Goal: Task Accomplishment & Management: Use online tool/utility

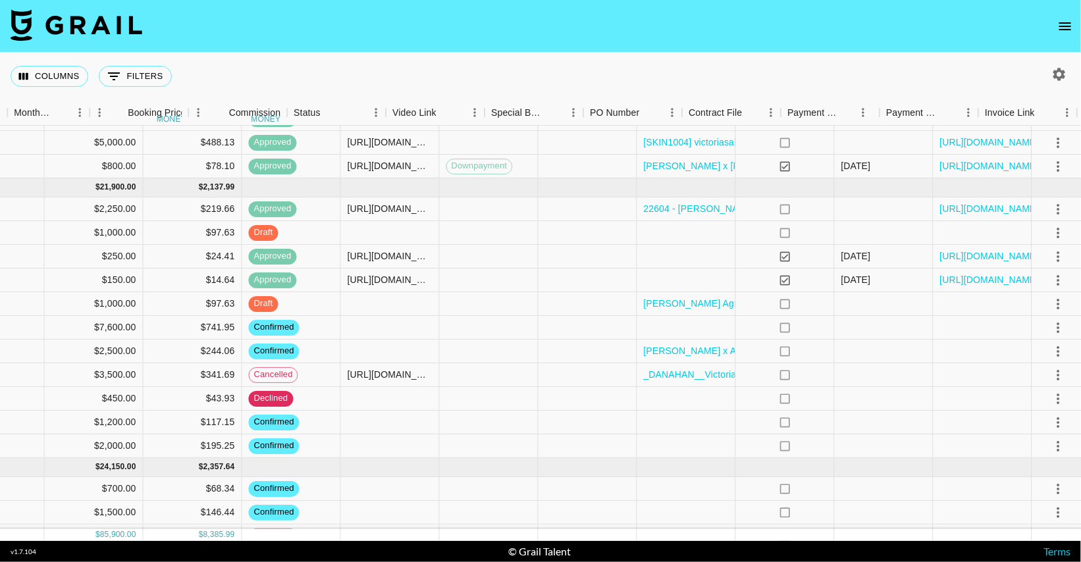
scroll to position [364, 956]
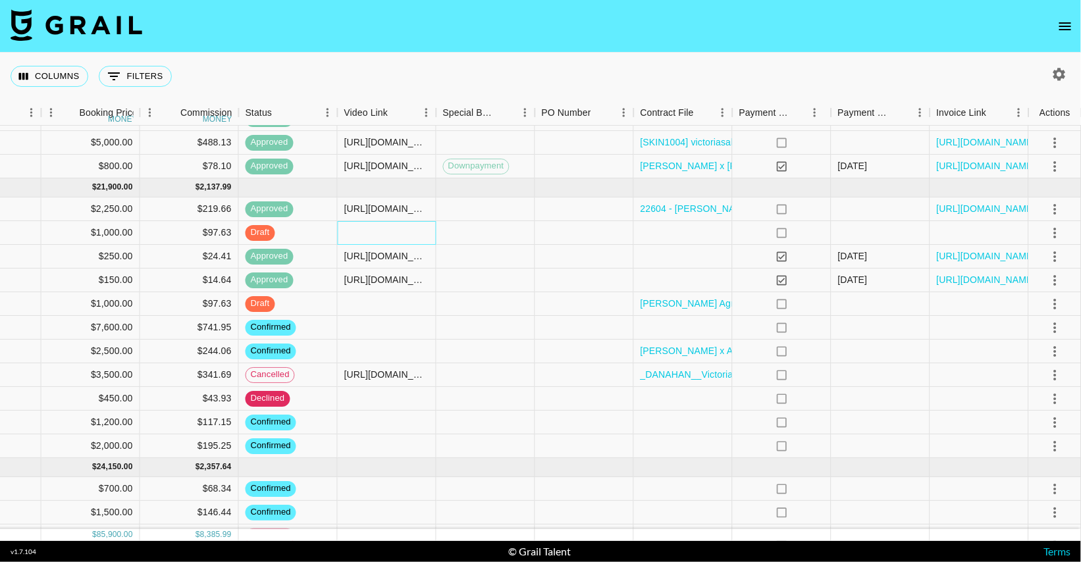
click at [388, 232] on div at bounding box center [387, 233] width 99 height 24
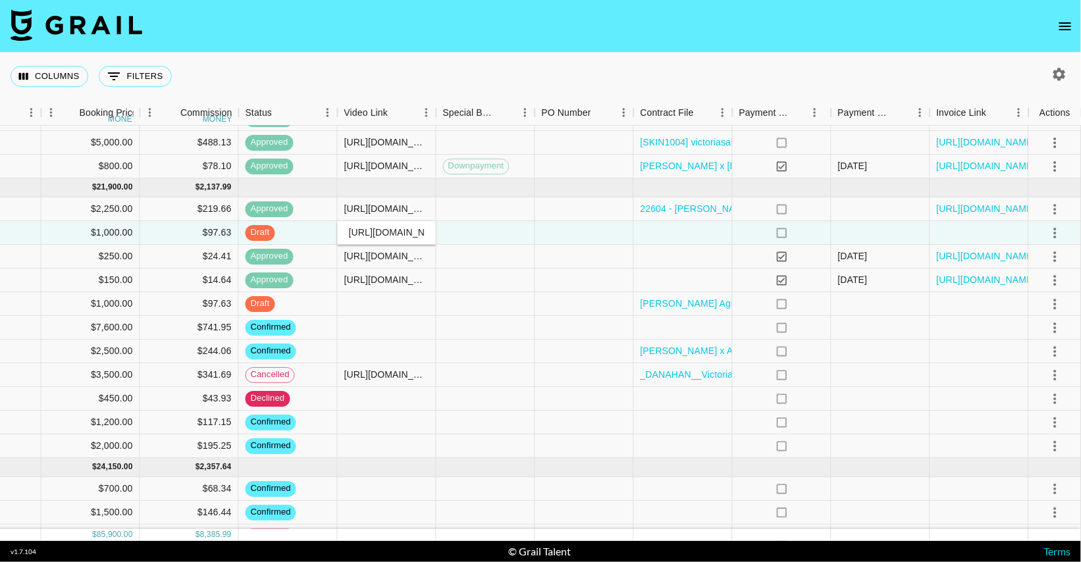
scroll to position [0, 490]
type input "[URL][DOMAIN_NAME]"
click at [482, 230] on div at bounding box center [486, 233] width 99 height 24
click at [666, 232] on div at bounding box center [683, 233] width 99 height 24
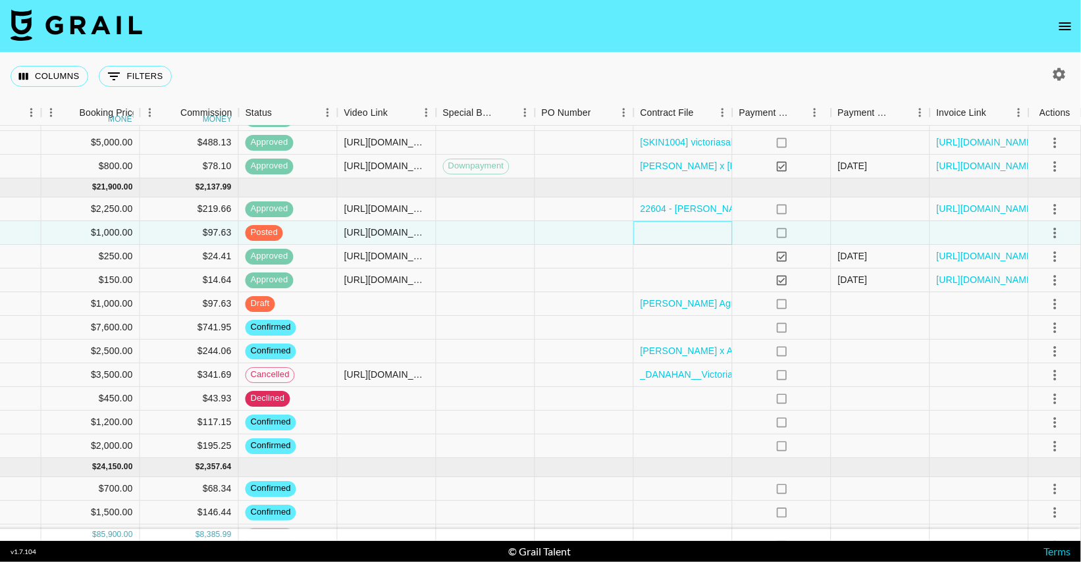
click at [666, 232] on div at bounding box center [683, 233] width 99 height 24
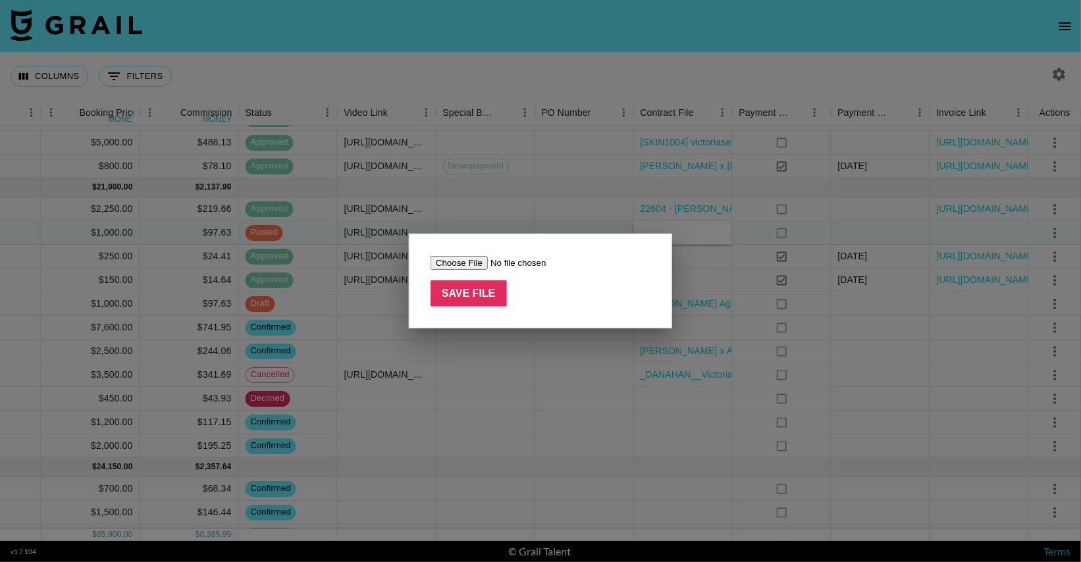
click at [465, 264] on input "file" at bounding box center [514, 263] width 167 height 14
type input "C:\fakepath\22618 - [PERSON_NAME] [PERSON_NAME] - Lumineux - [DATE].pdf"
click at [462, 297] on input "Save File" at bounding box center [469, 293] width 76 height 26
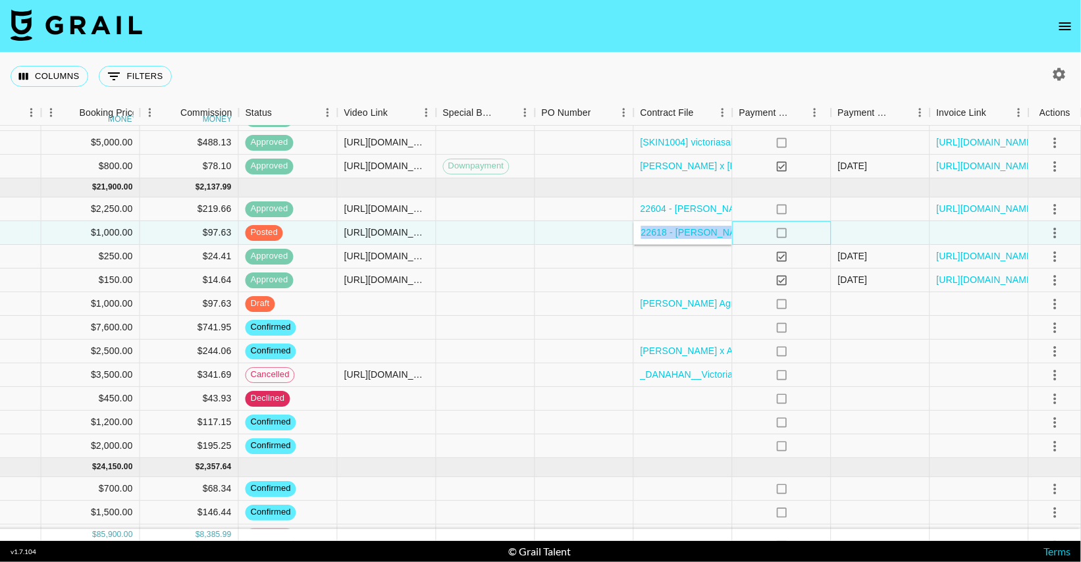
click at [751, 239] on div "no" at bounding box center [782, 233] width 99 height 24
click at [1052, 230] on icon "select merge strategy" at bounding box center [1055, 233] width 16 height 16
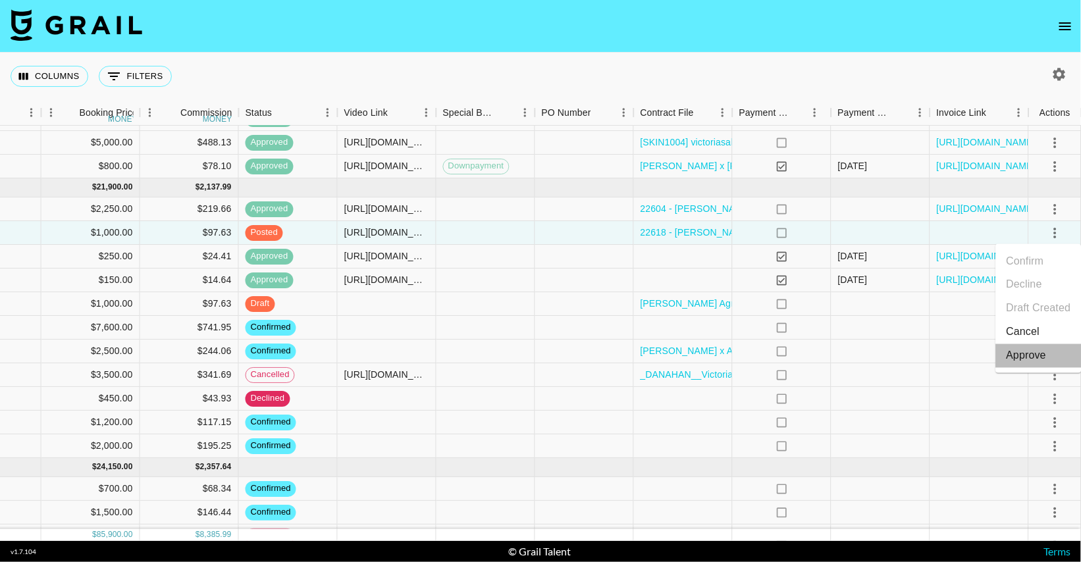
click at [1029, 363] on li "Approve" at bounding box center [1039, 356] width 86 height 24
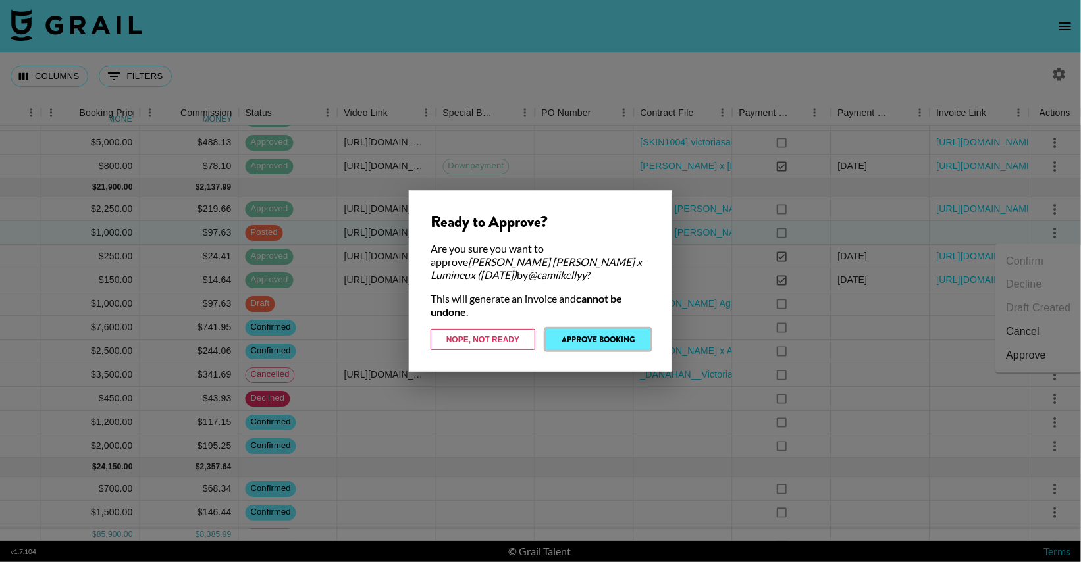
click at [587, 339] on button "Approve Booking" at bounding box center [598, 339] width 105 height 21
